Goal: Find specific page/section: Find specific page/section

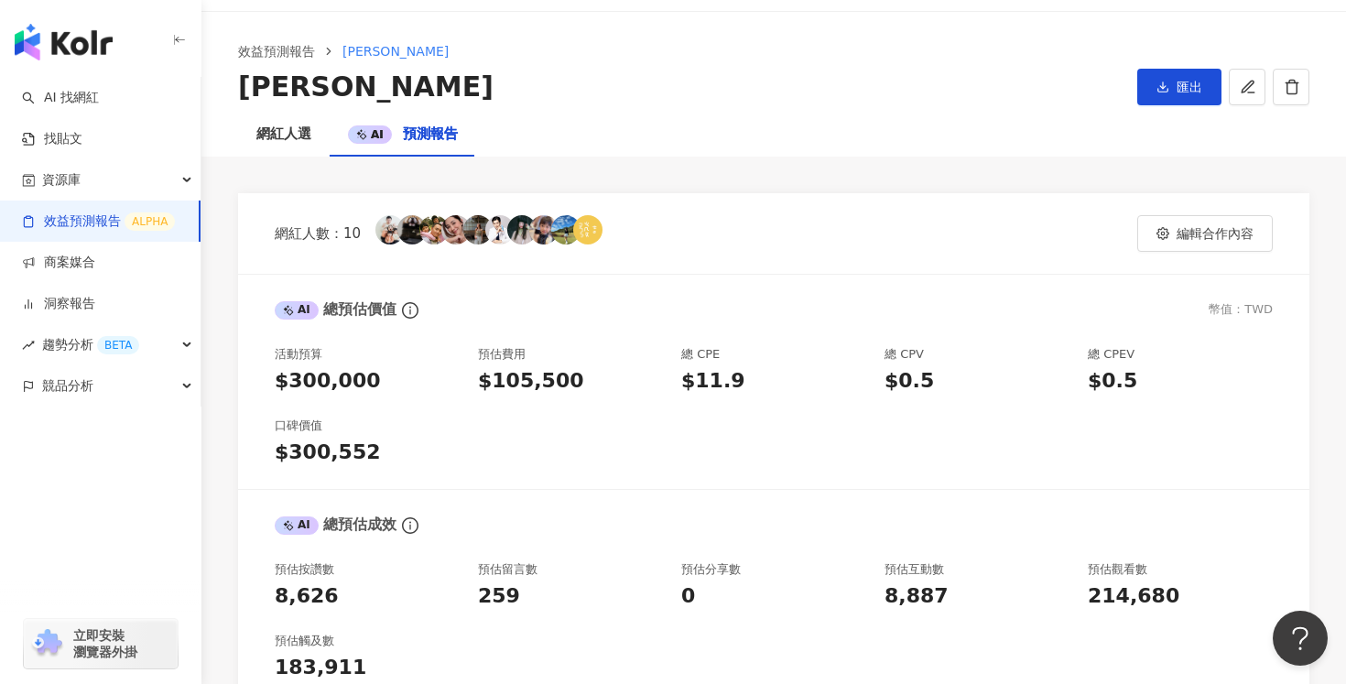
scroll to position [59, 0]
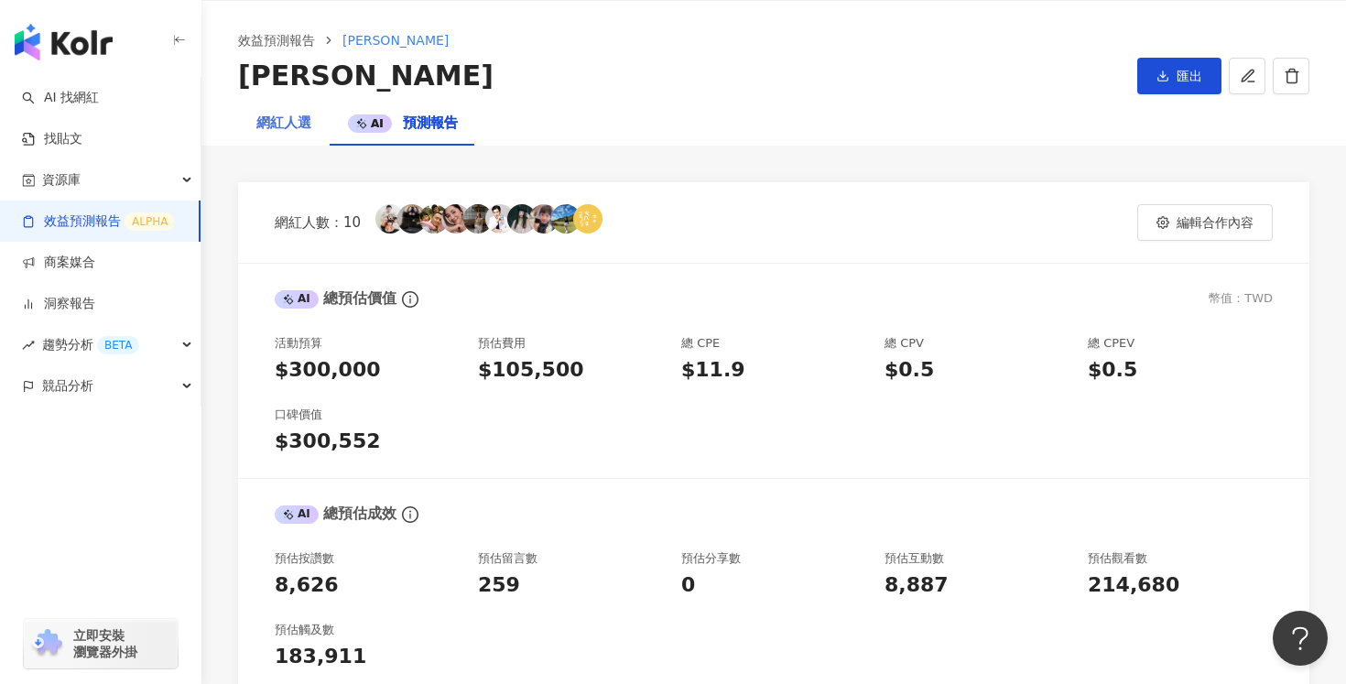
click at [294, 134] on div "網紅人選" at bounding box center [284, 124] width 92 height 44
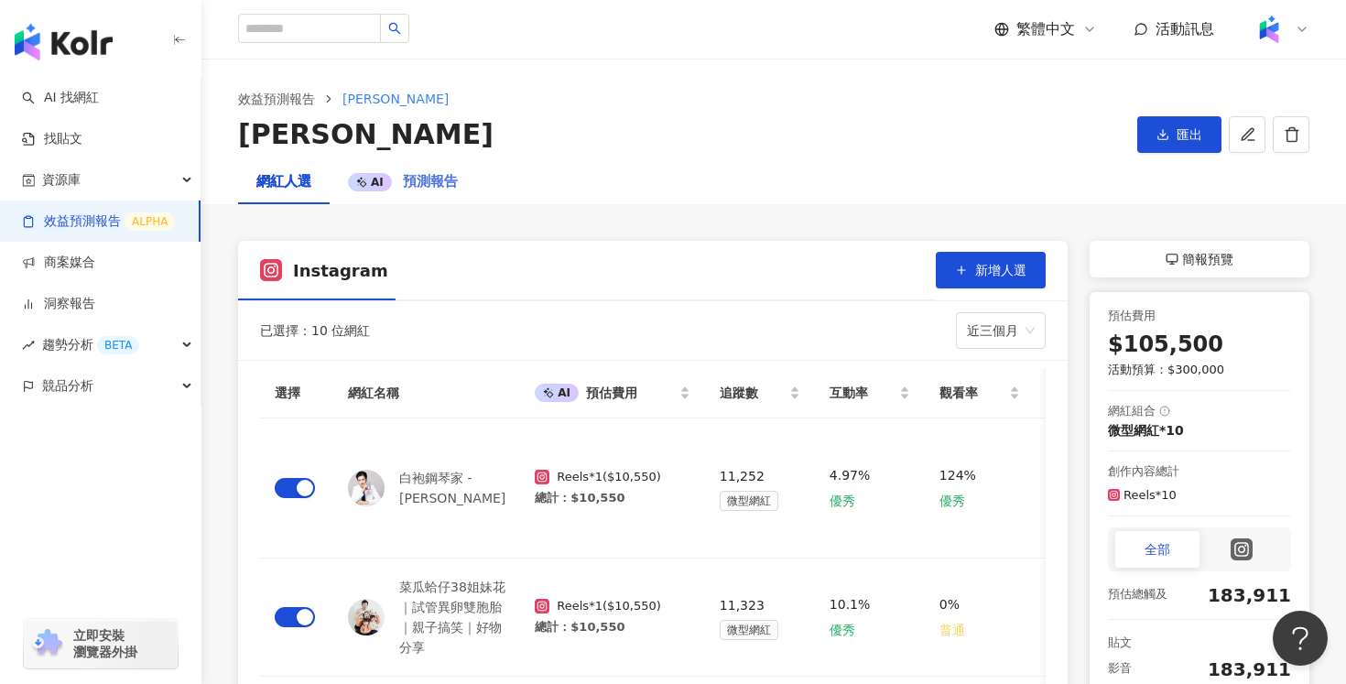
click at [457, 187] on div "AI 預測報告" at bounding box center [403, 182] width 147 height 44
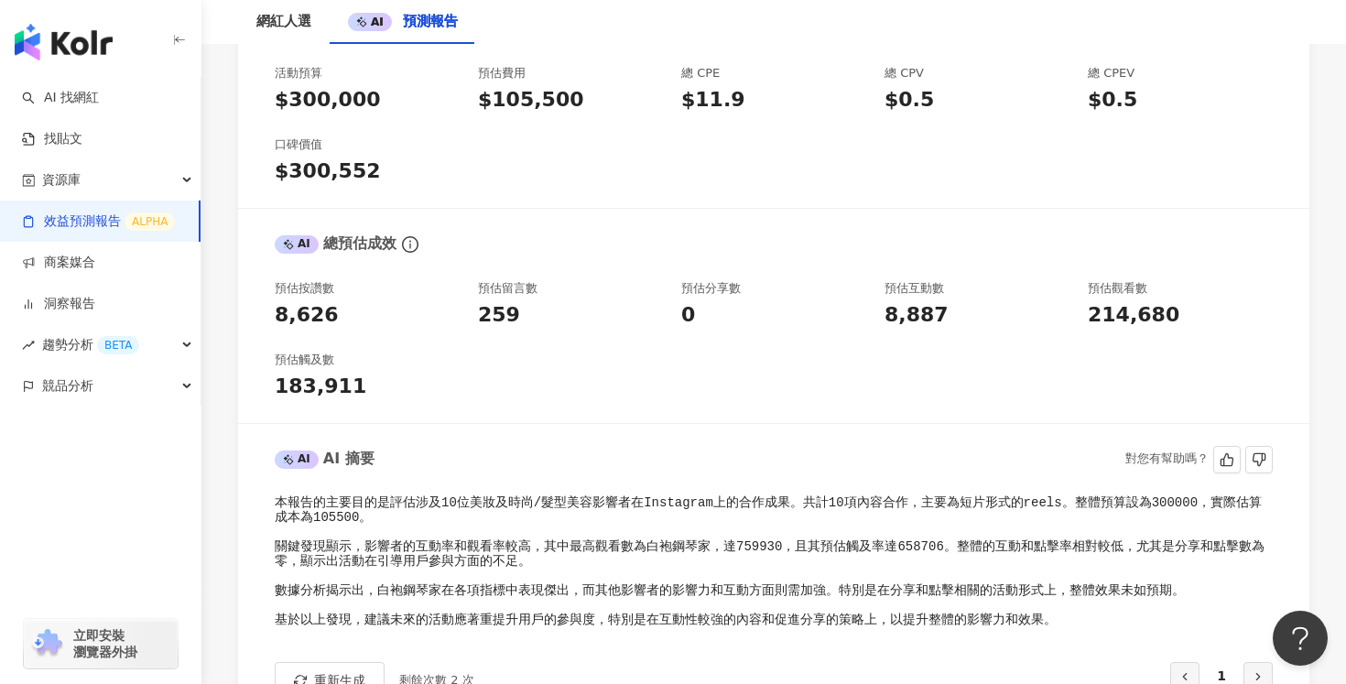
scroll to position [294, 0]
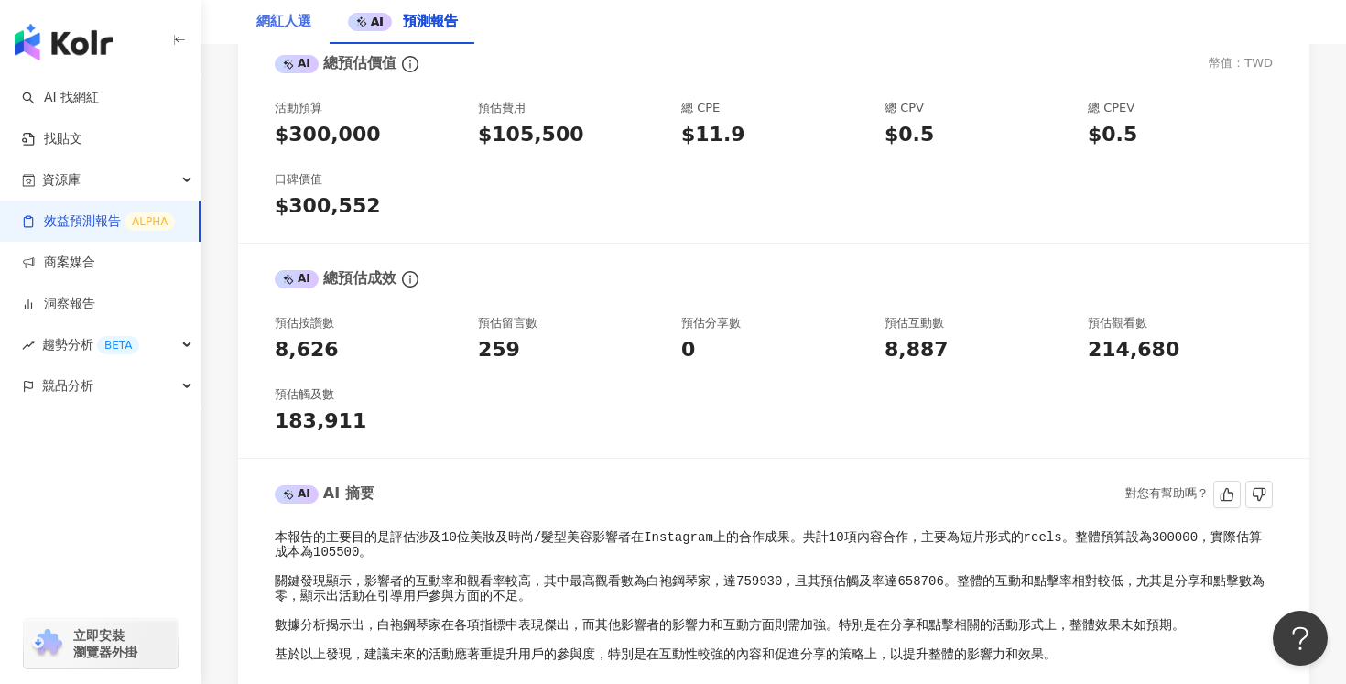
click at [311, 18] on div "網紅人選" at bounding box center [284, 22] width 92 height 44
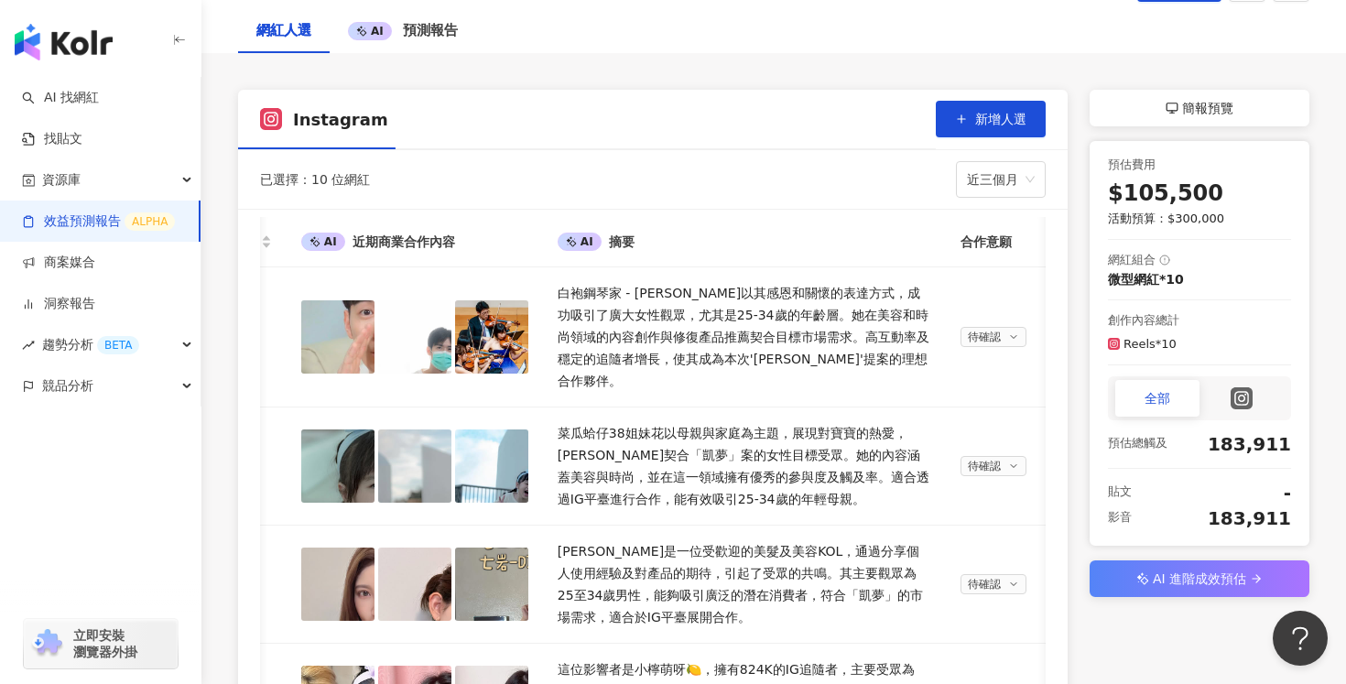
scroll to position [88, 0]
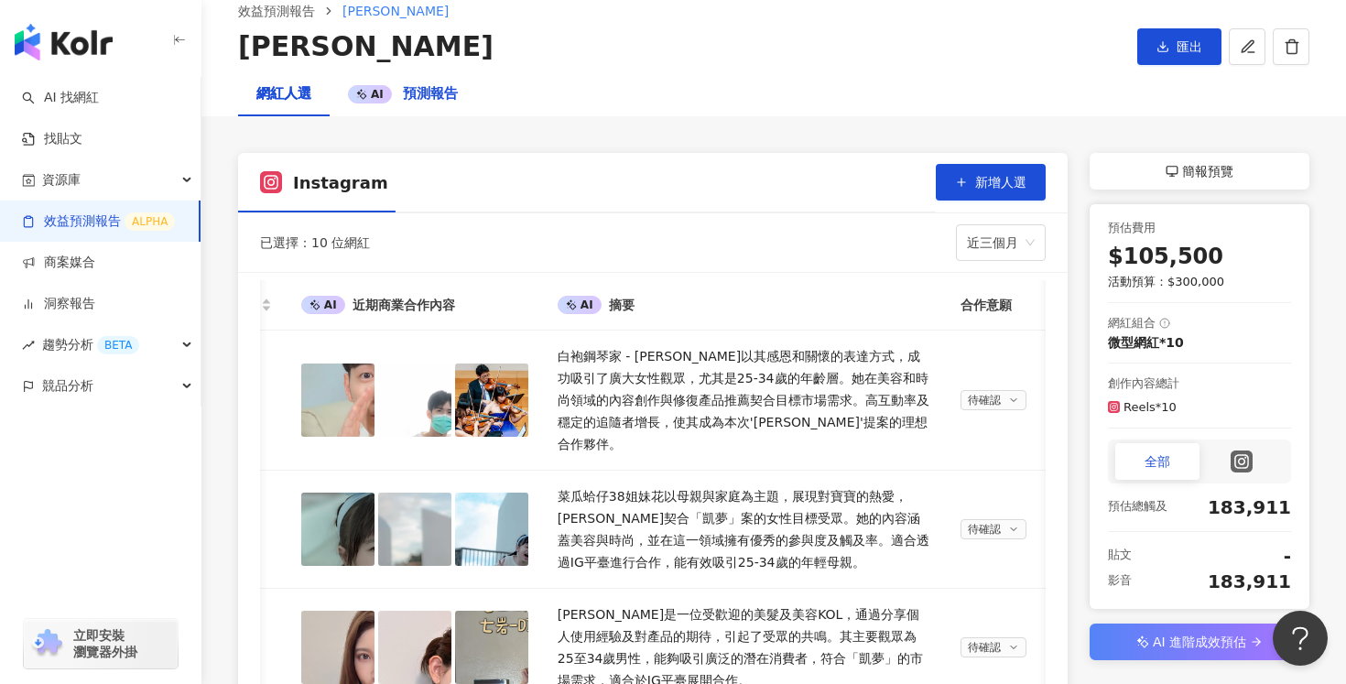
click at [440, 88] on span "預測報告" at bounding box center [430, 93] width 55 height 16
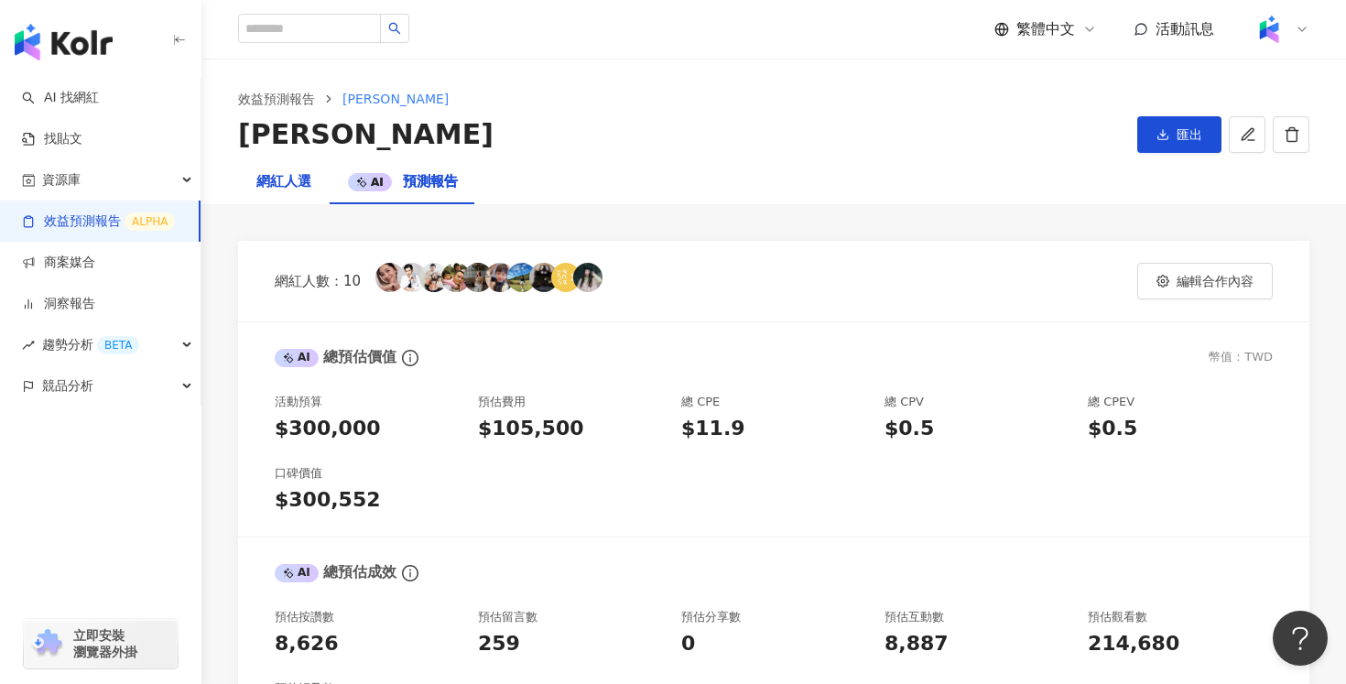
click at [297, 180] on div "網紅人選" at bounding box center [283, 182] width 55 height 22
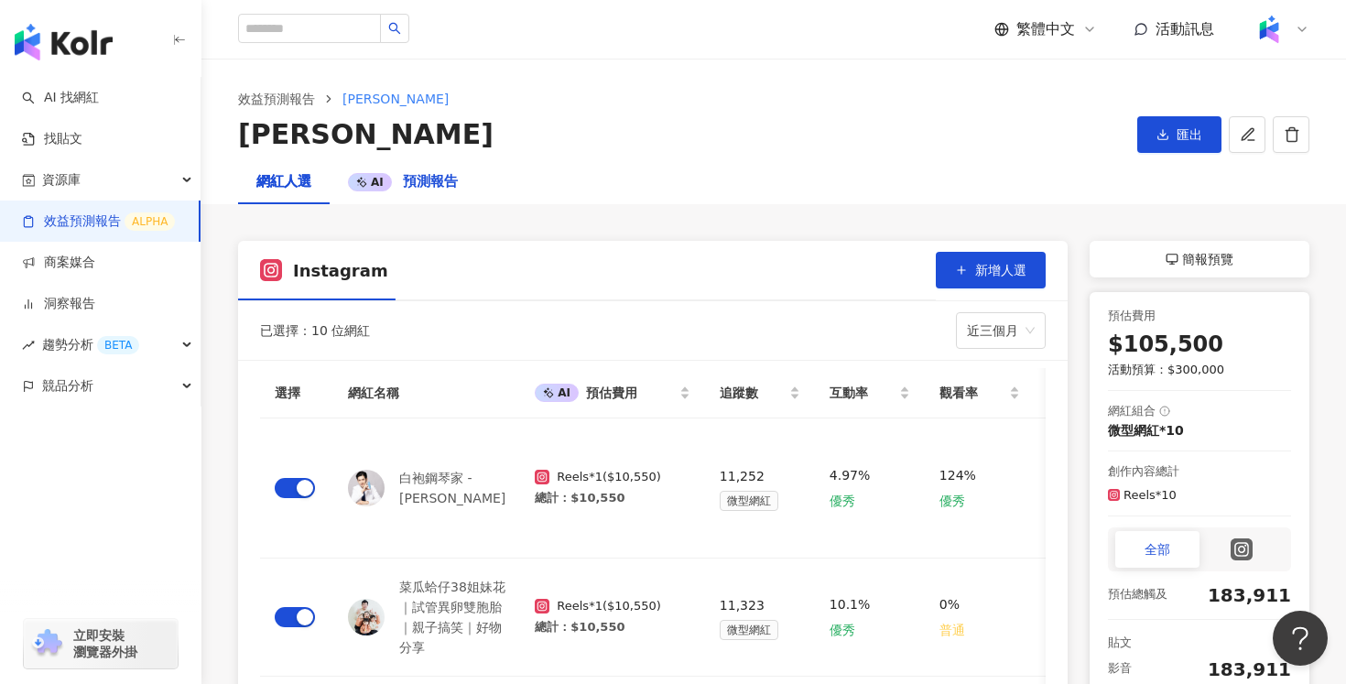
click at [360, 171] on div "AI 預測報告" at bounding box center [403, 182] width 110 height 22
